Goal: Check status: Check status

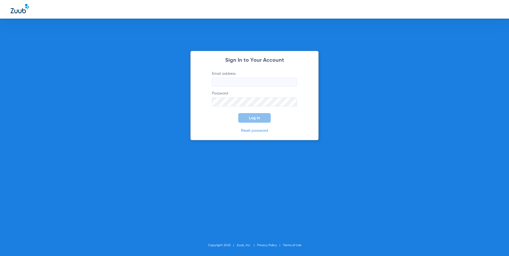
type input "[EMAIL_ADDRESS][DOMAIN_NAME]"
click at [253, 121] on button "Log In" at bounding box center [254, 118] width 32 height 10
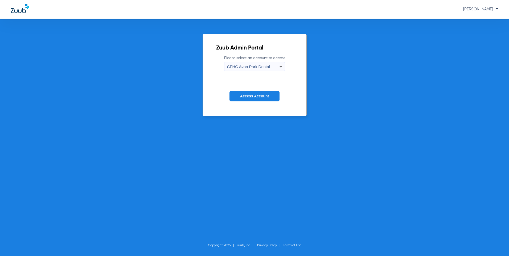
click at [279, 67] on icon at bounding box center [280, 67] width 6 height 6
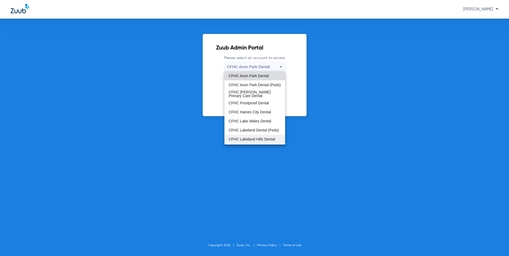
click at [255, 139] on span "CFHC Lakeland Hills Dental" at bounding box center [252, 139] width 46 height 4
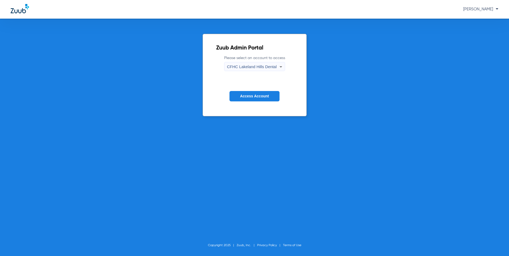
click at [251, 96] on span "Access Account" at bounding box center [254, 96] width 29 height 4
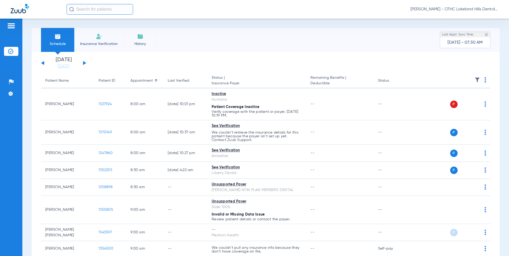
click at [85, 64] on div "[DATE] [DATE] [DATE] [DATE] [DATE] [DATE] [DATE] [DATE] [DATE] [DATE] [DATE] [D…" at bounding box center [63, 63] width 45 height 12
click at [83, 63] on button at bounding box center [84, 63] width 3 height 4
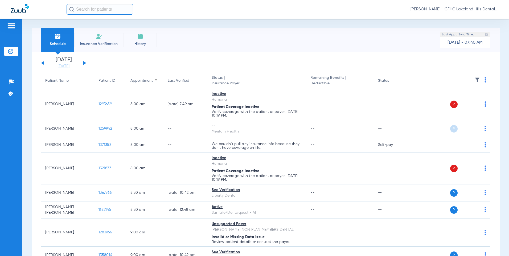
click at [84, 64] on button at bounding box center [84, 63] width 3 height 4
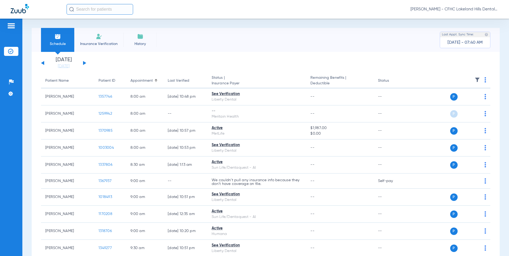
click at [43, 62] on button at bounding box center [42, 63] width 3 height 4
